Goal: Task Accomplishment & Management: Manage account settings

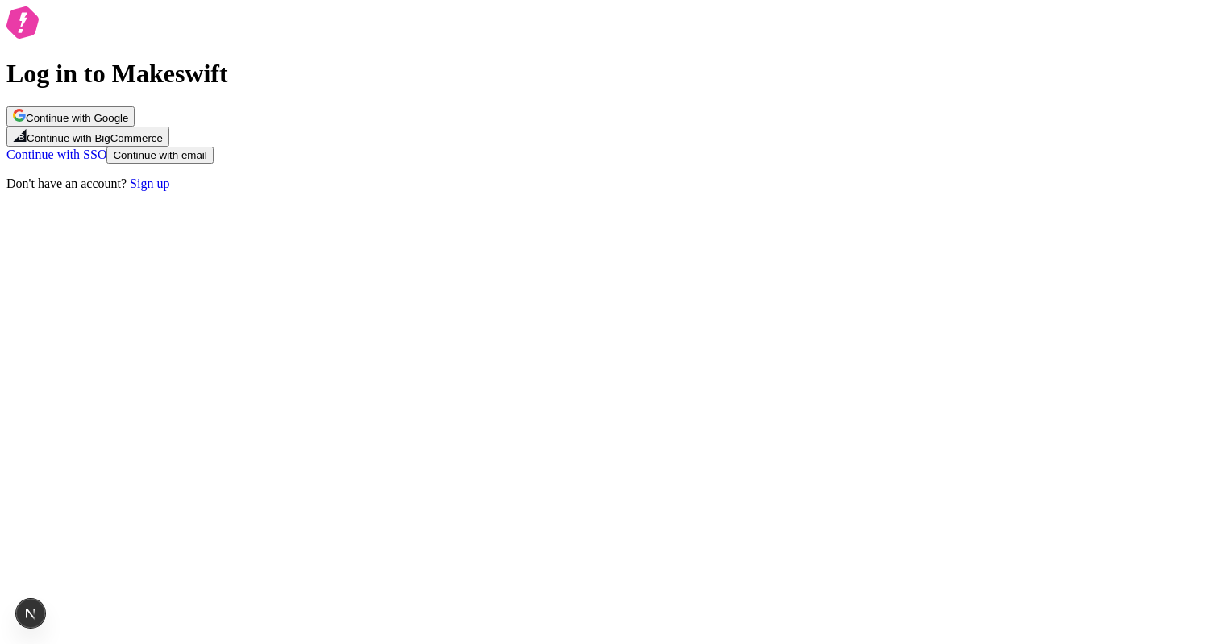
click at [681, 151] on div "Log in to Makeswift Continue with Google Continue with BigCommerce Continue wit…" at bounding box center [609, 98] width 1206 height 185
click at [213, 164] on button "Continue with email" at bounding box center [159, 155] width 106 height 17
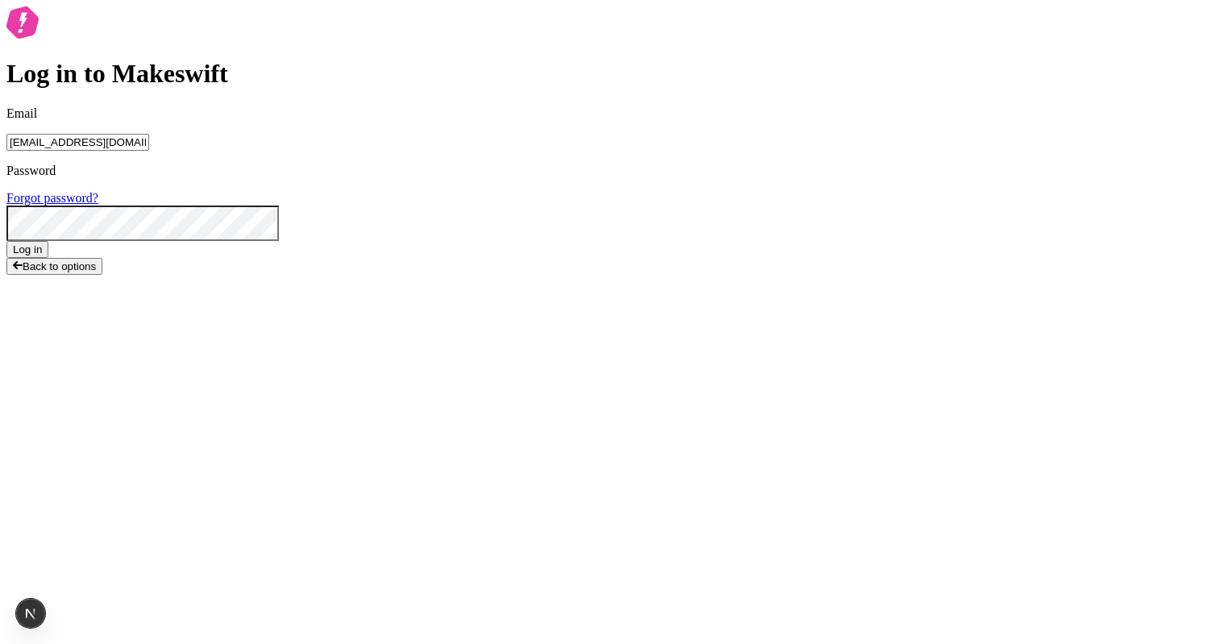
type input "[EMAIL_ADDRESS][DOMAIN_NAME]"
click at [6, 241] on button "Log in" at bounding box center [27, 249] width 42 height 17
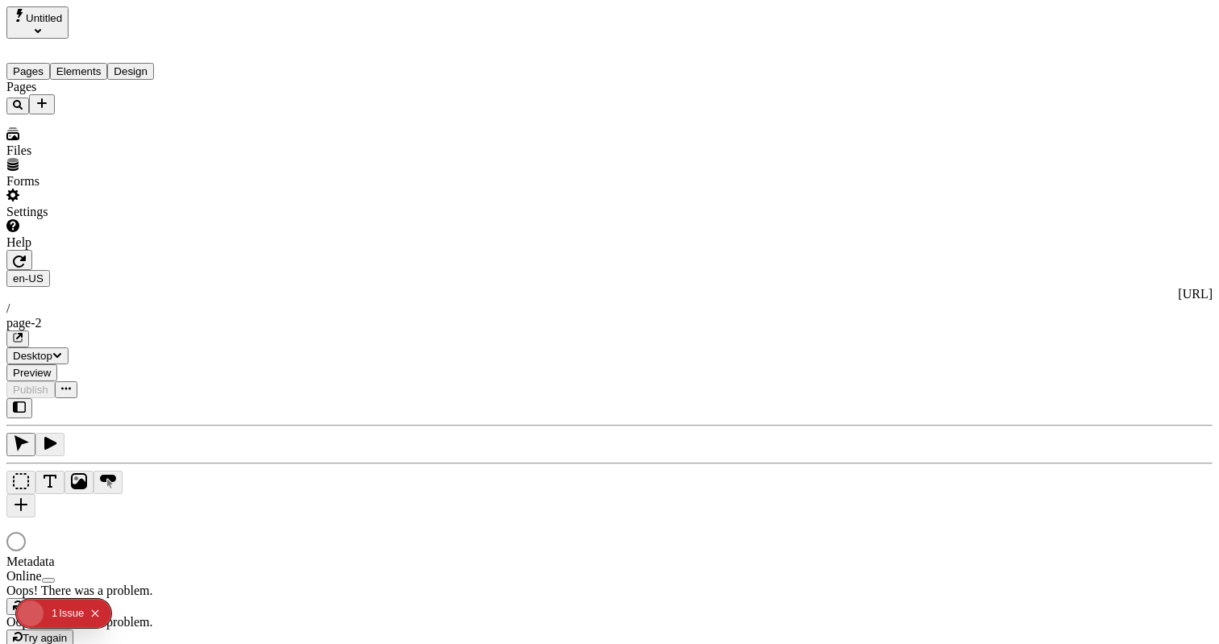
click at [844, 532] on div at bounding box center [609, 543] width 1206 height 23
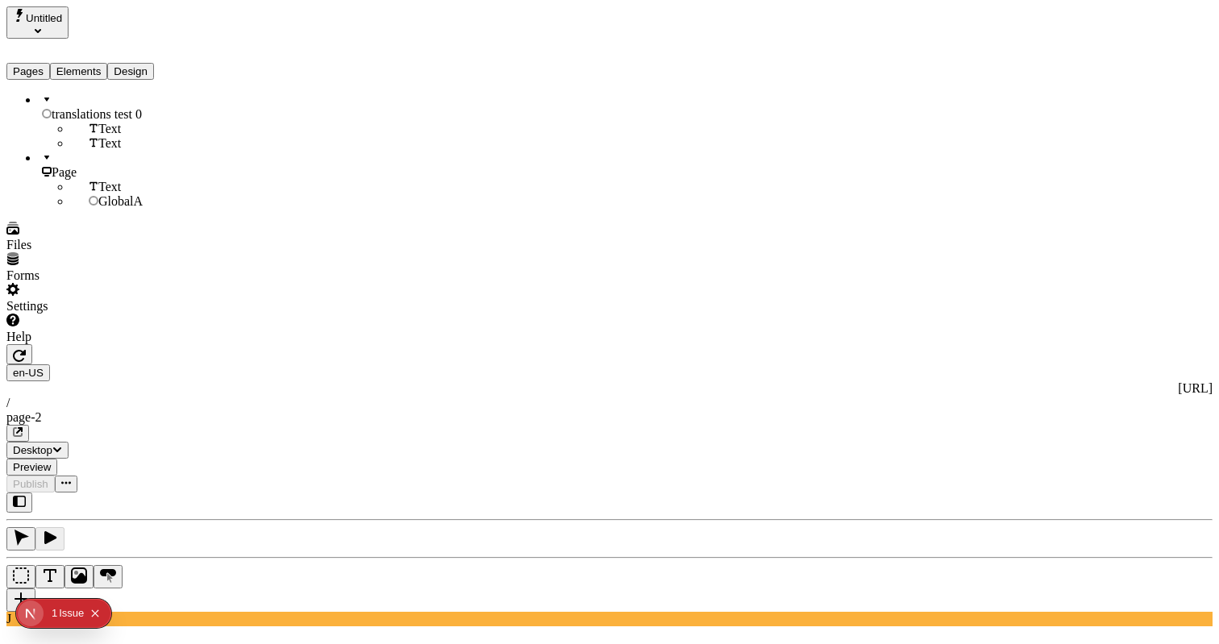
click at [87, 63] on button "Elements" at bounding box center [79, 71] width 58 height 17
click at [46, 63] on button "Pages" at bounding box center [28, 71] width 44 height 17
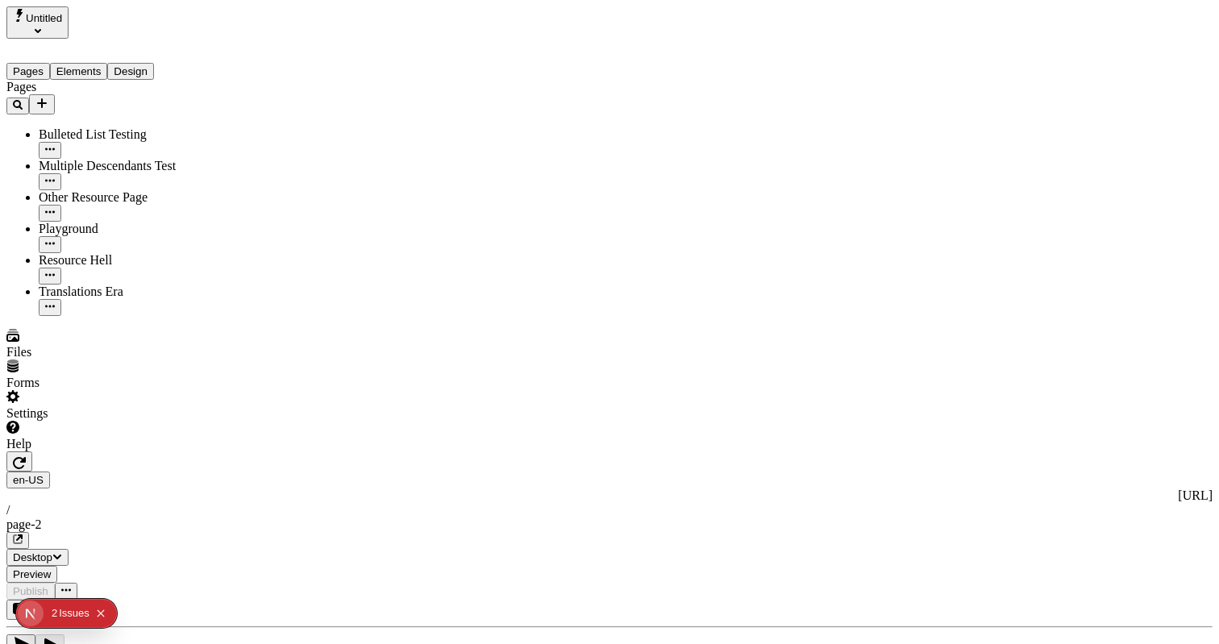
click at [70, 603] on div "Issue s" at bounding box center [74, 613] width 31 height 29
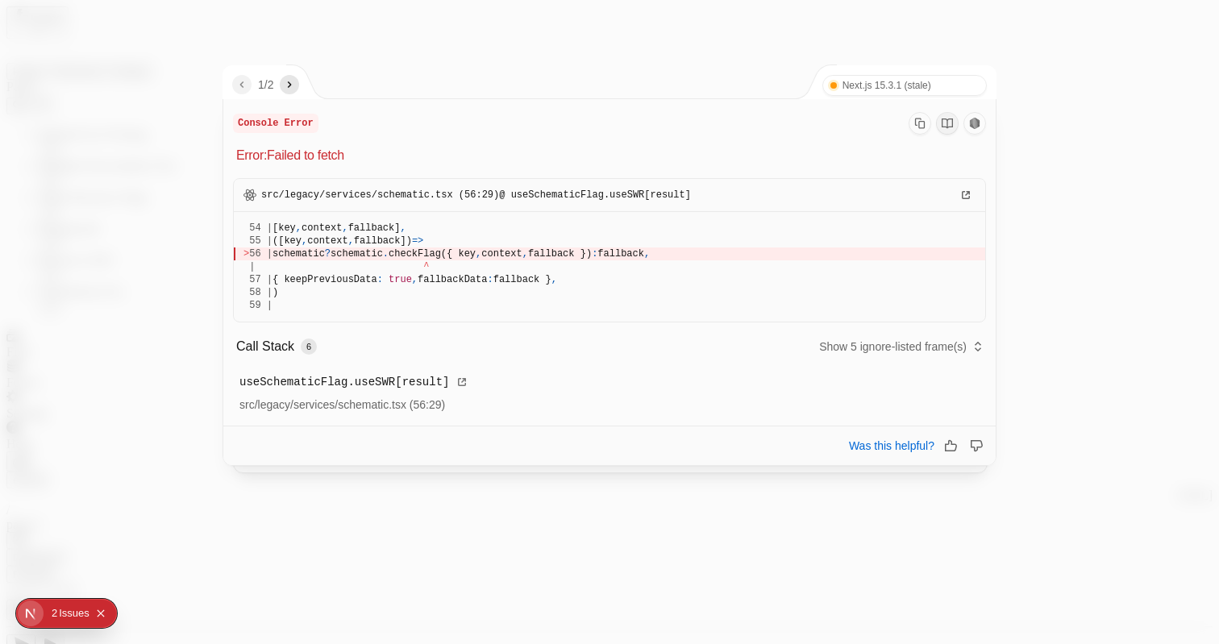
click at [298, 94] on nav "1 / 2" at bounding box center [265, 84] width 67 height 19
click at [288, 76] on nav "1 / 2" at bounding box center [265, 84] width 67 height 19
click at [296, 86] on icon "next" at bounding box center [289, 84] width 13 height 13
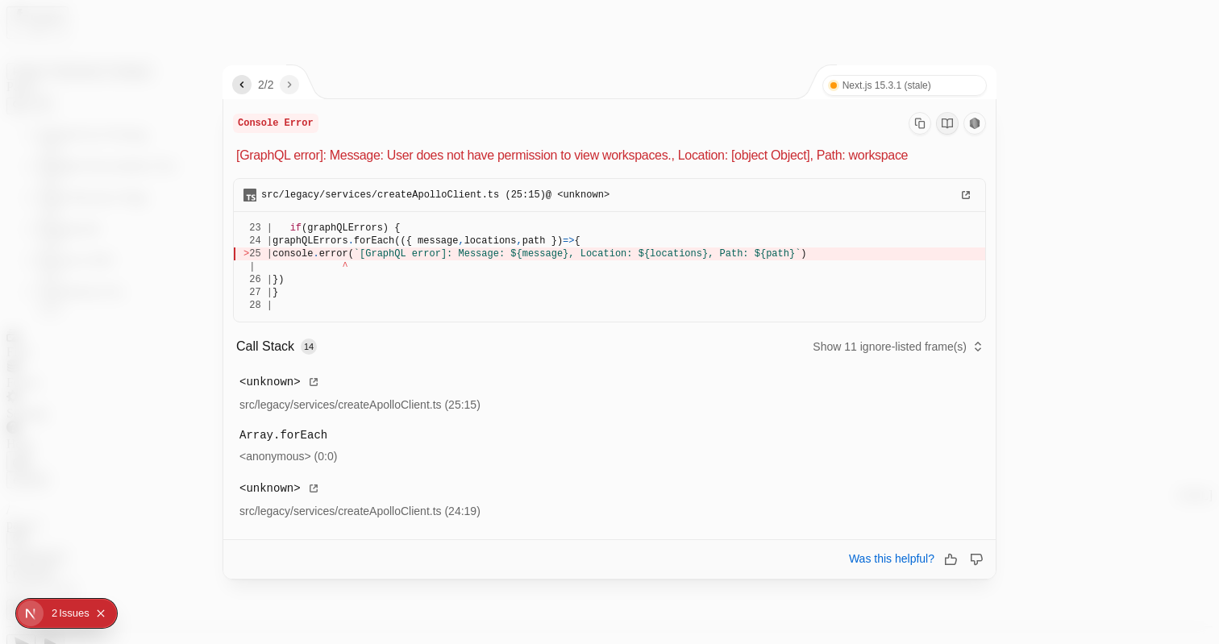
drag, startPoint x: 586, startPoint y: 160, endPoint x: 737, endPoint y: 176, distance: 151.6
click at [737, 176] on div "Console Error [GraphQL error]: Message: User does not have permission to view w…" at bounding box center [609, 318] width 772 height 439
click at [737, 176] on div "src/legacy/services/createApolloClient.ts (25:15) @ <unknown> 23 | if (graphQLE…" at bounding box center [609, 349] width 753 height 354
click at [647, 58] on div at bounding box center [609, 322] width 1219 height 644
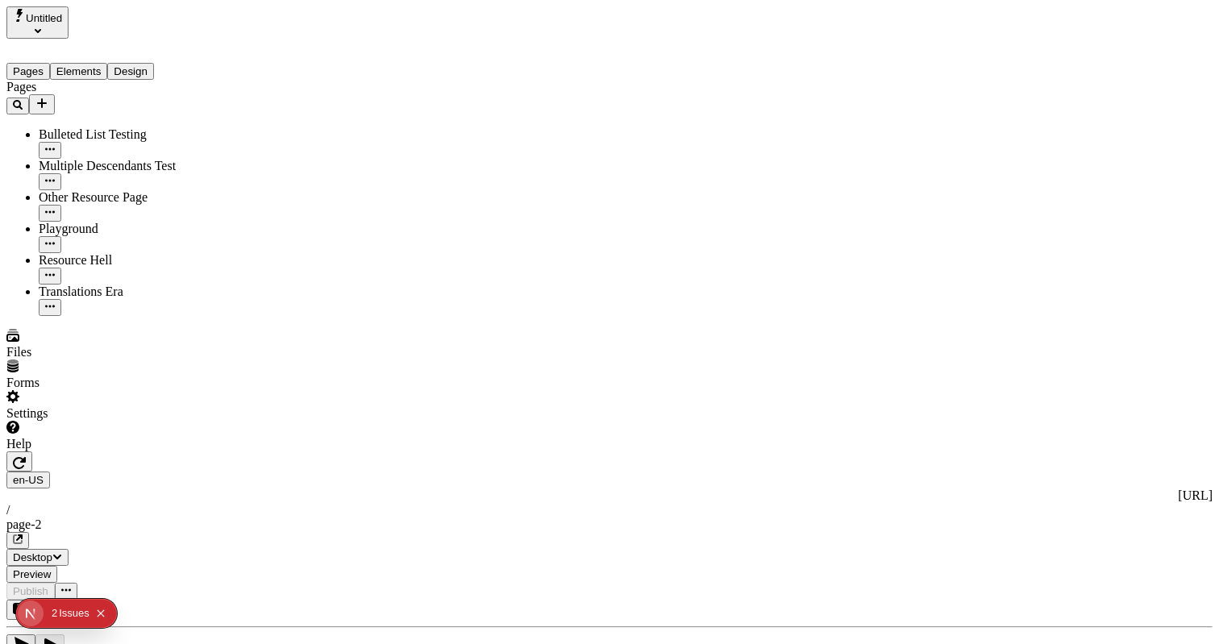
click at [153, 421] on div "Settings" at bounding box center [103, 405] width 194 height 31
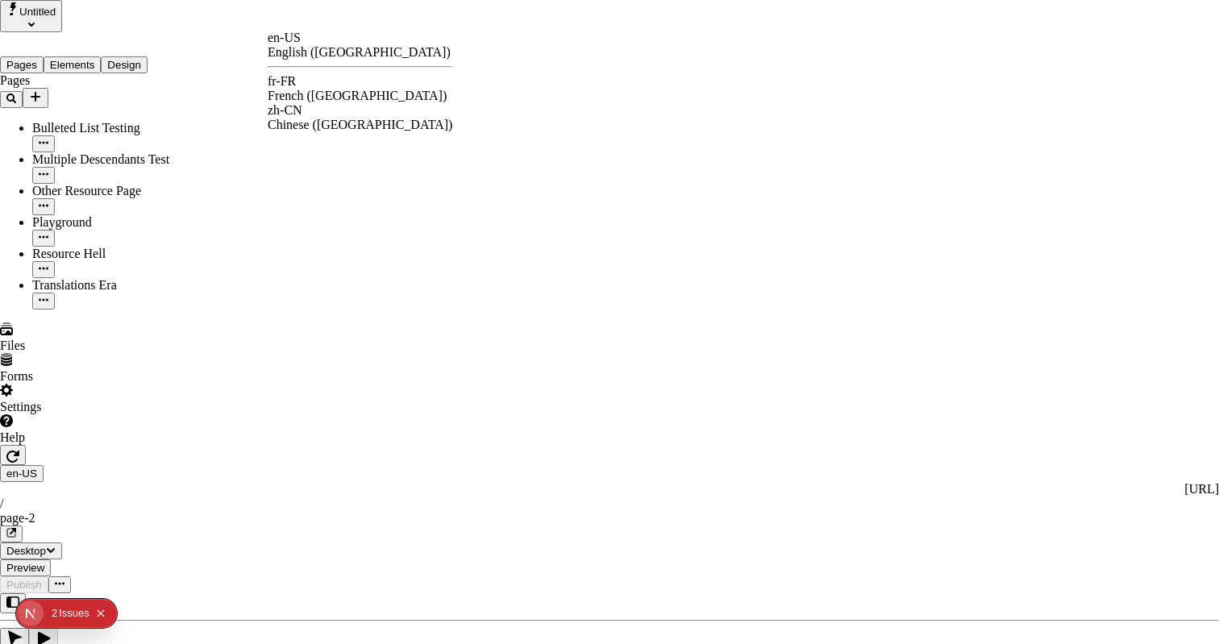
click at [320, 83] on div "fr-FR French ([GEOGRAPHIC_DATA])" at bounding box center [360, 88] width 185 height 29
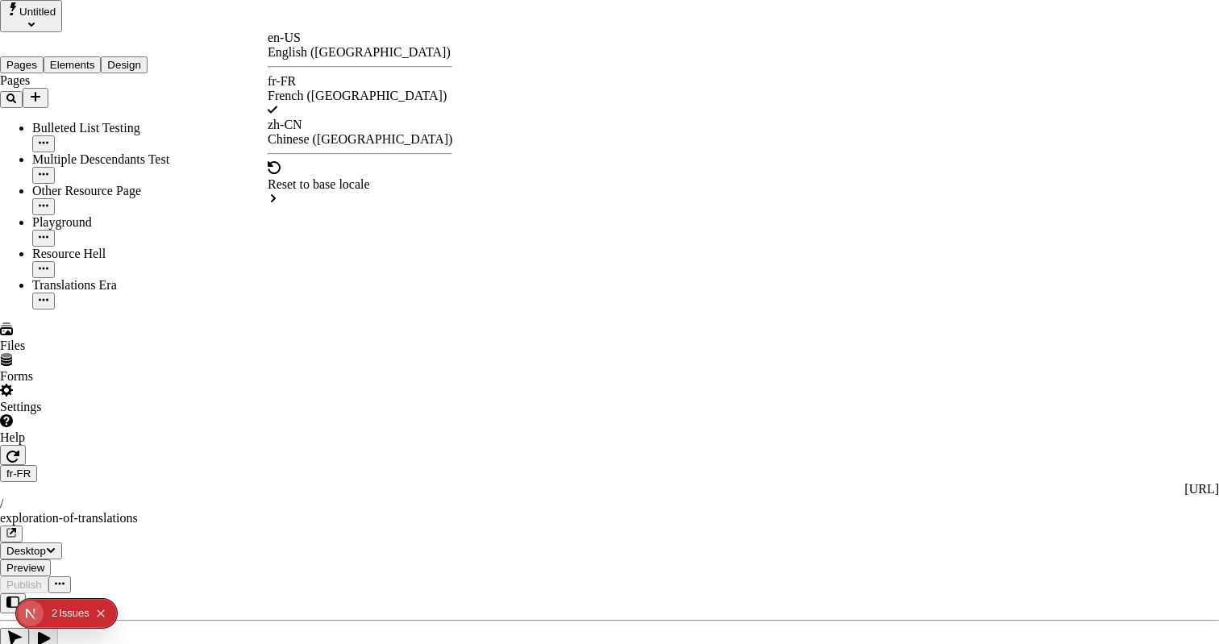
click at [316, 58] on div "en-US English ([GEOGRAPHIC_DATA])" at bounding box center [360, 45] width 185 height 29
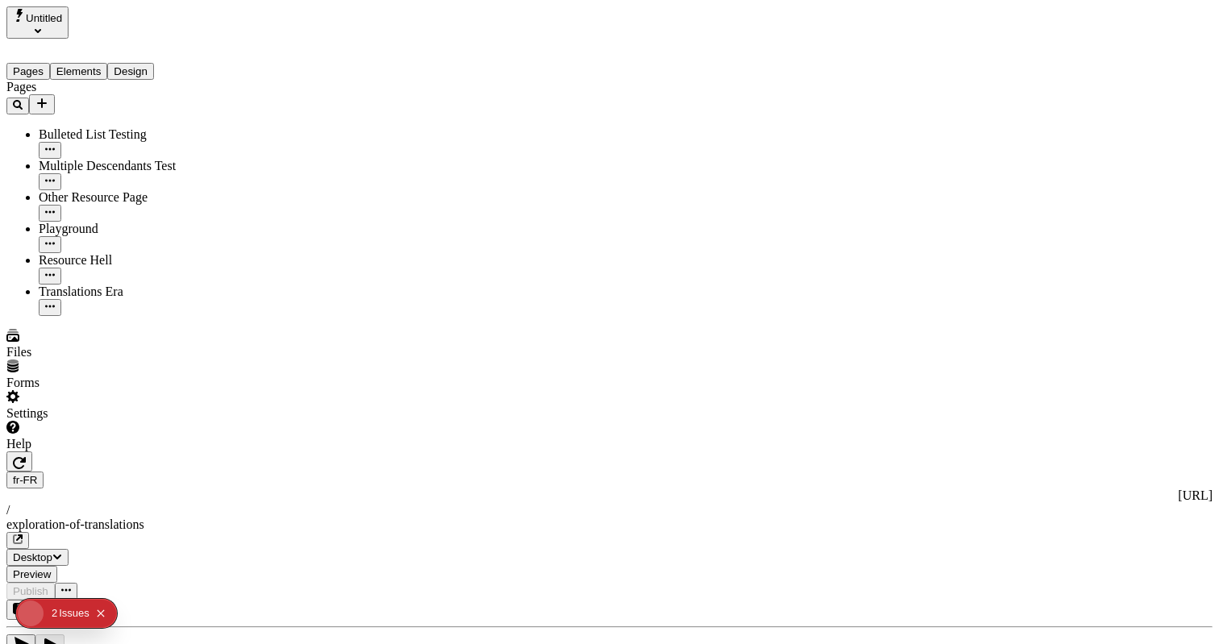
type input "/page-2"
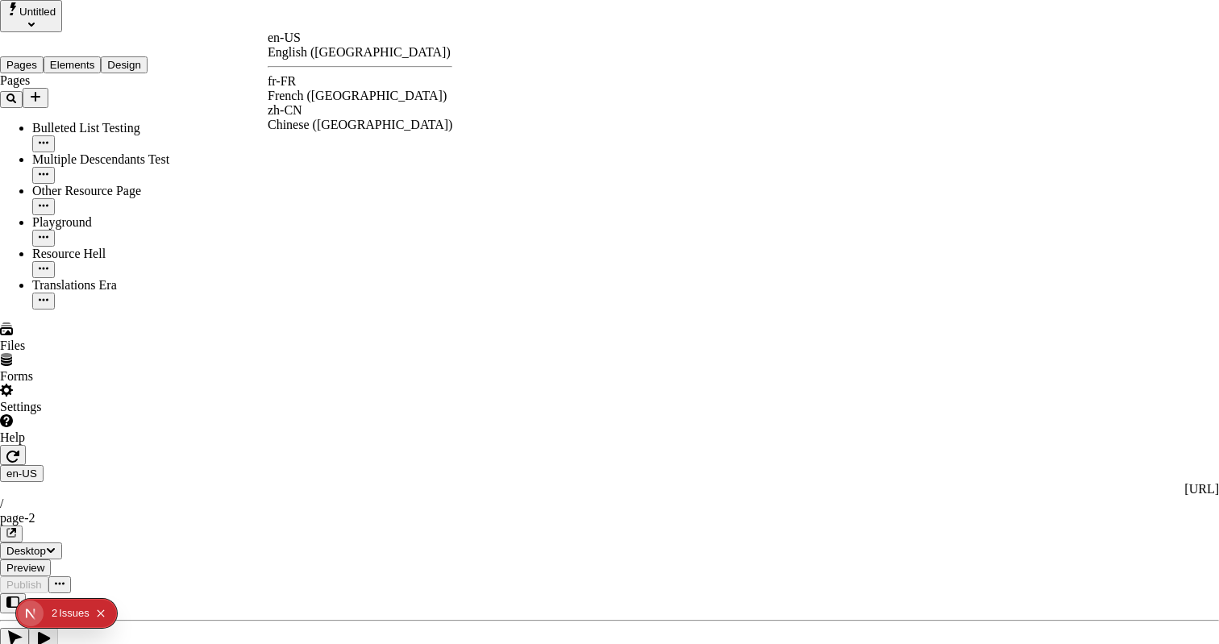
click at [323, 90] on div "fr-FR French ([GEOGRAPHIC_DATA])" at bounding box center [360, 88] width 185 height 29
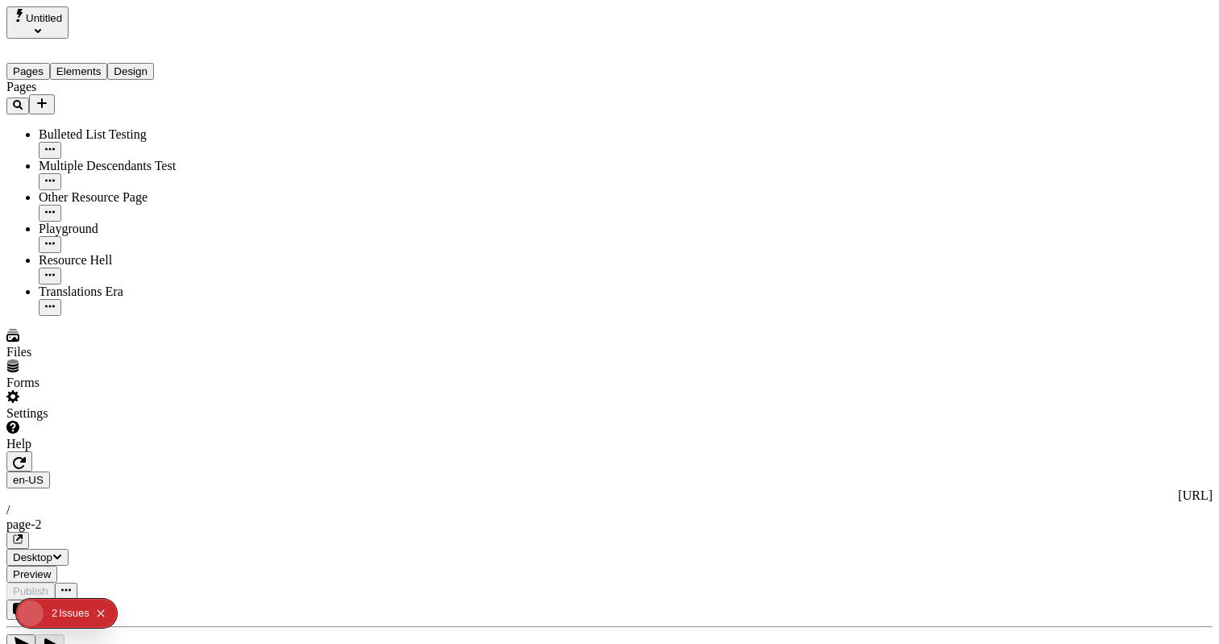
type input "/exploration-of-translations"
type input "The Great Translation Adventure"
type textarea "This is my French localized description. If it were empty, it would not appear …"
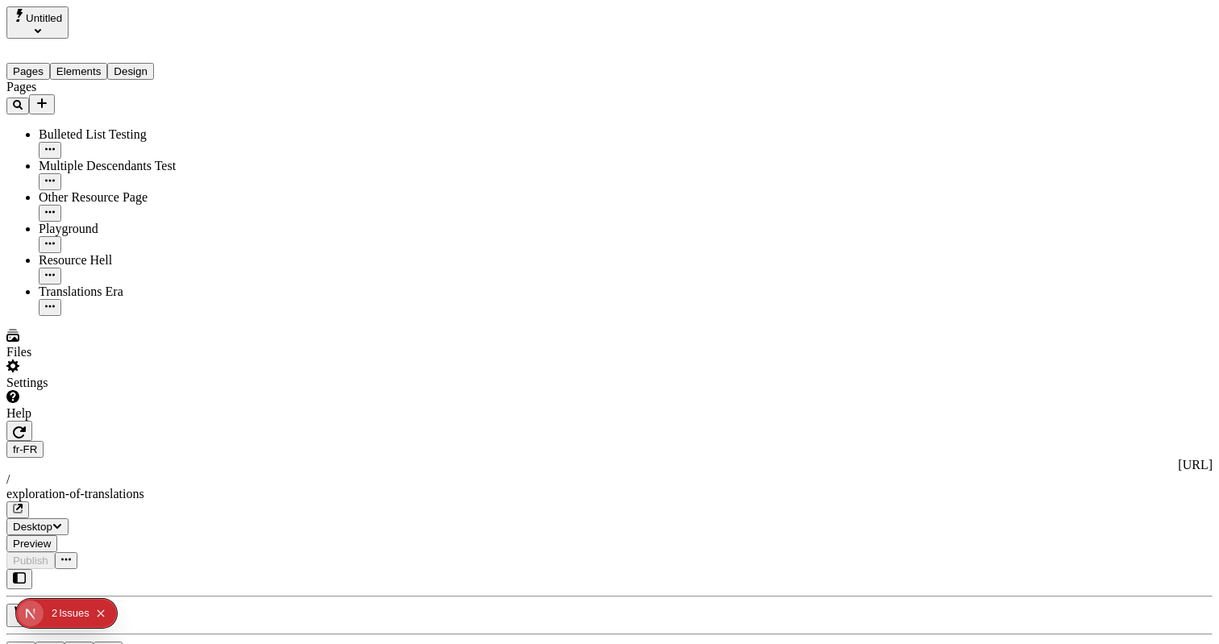
drag, startPoint x: 76, startPoint y: 412, endPoint x: 79, endPoint y: 421, distance: 9.4
click at [77, 316] on div "Pages Bulleted List Testing Multiple Descendants Test Other Resource Page Playg…" at bounding box center [103, 198] width 194 height 236
click at [153, 390] on div "Settings" at bounding box center [103, 375] width 194 height 31
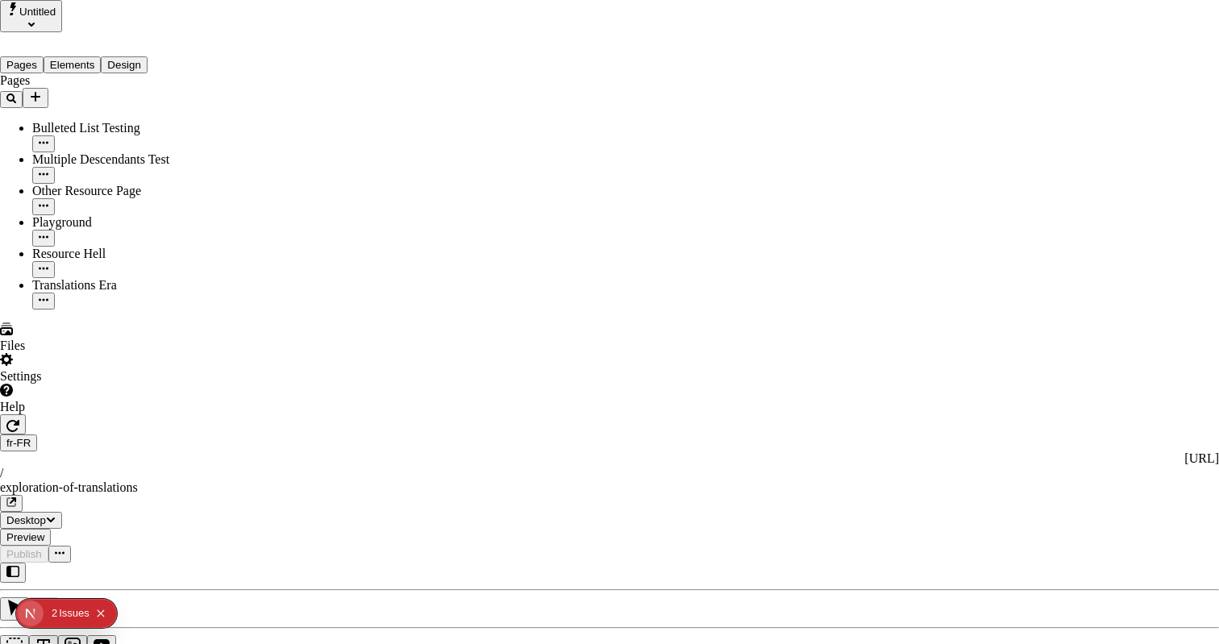
drag, startPoint x: 80, startPoint y: 323, endPoint x: 110, endPoint y: 302, distance: 37.6
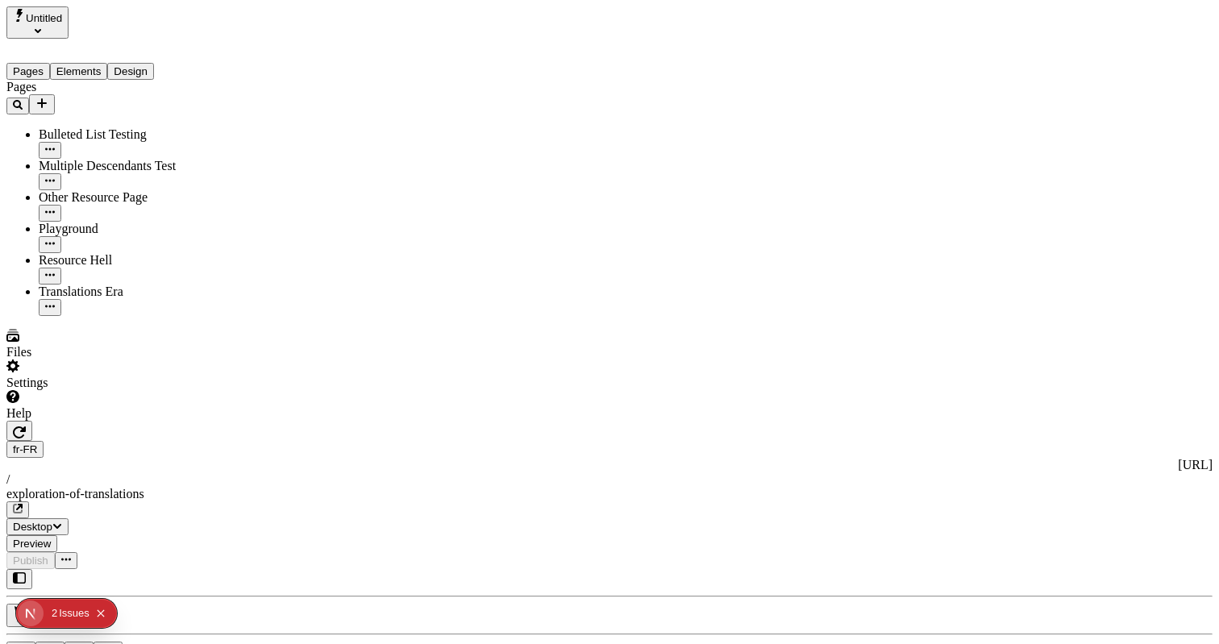
click at [144, 421] on div "Help" at bounding box center [103, 405] width 194 height 31
click at [154, 602] on span "Copy diagnostics" at bounding box center [110, 609] width 90 height 14
